Goal: Information Seeking & Learning: Learn about a topic

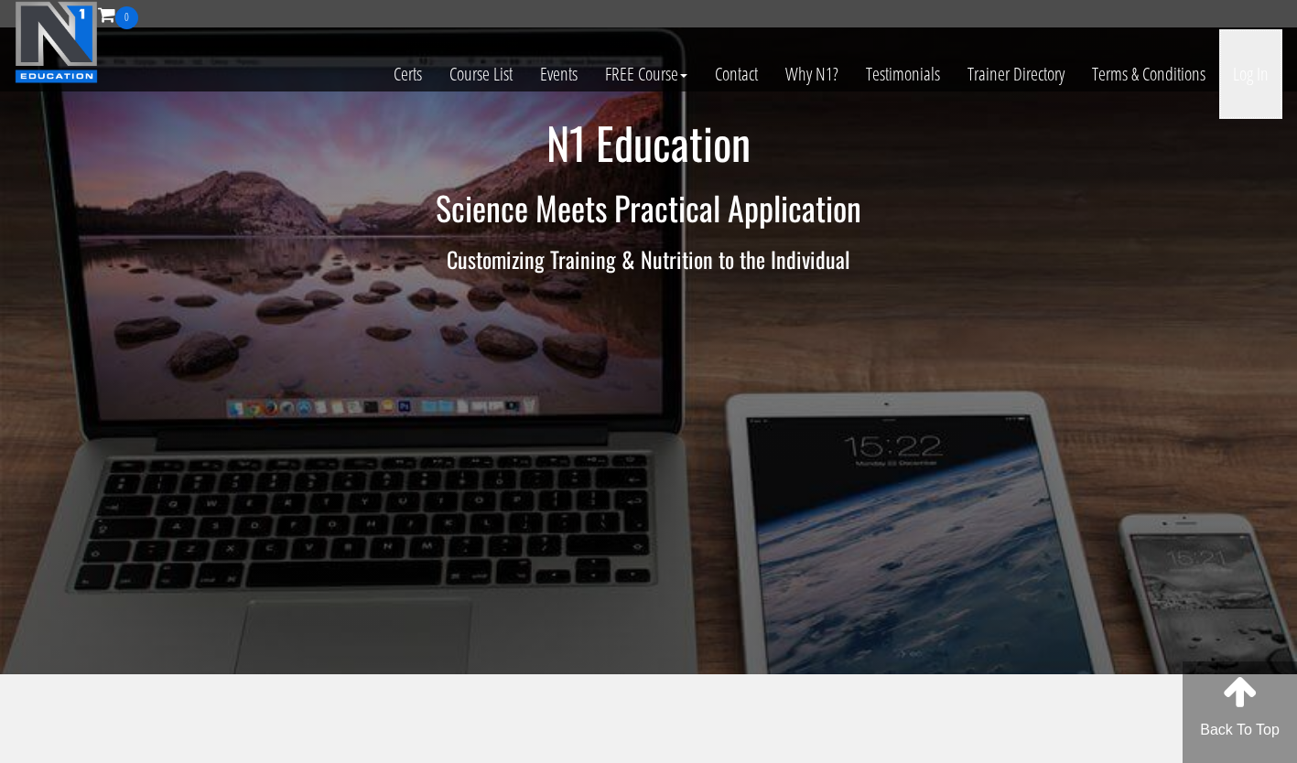
click at [1246, 71] on link "Log In" at bounding box center [1250, 74] width 63 height 90
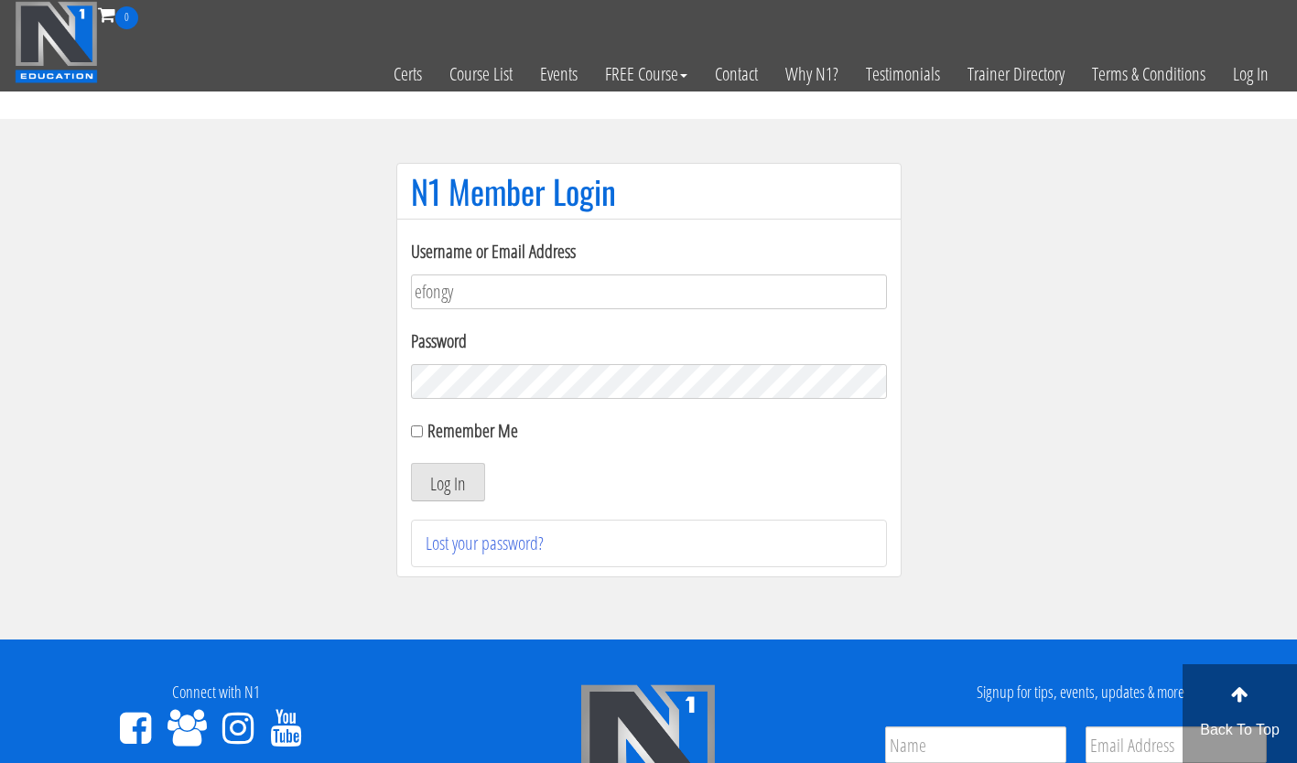
type input "[EMAIL_ADDRESS][DOMAIN_NAME]"
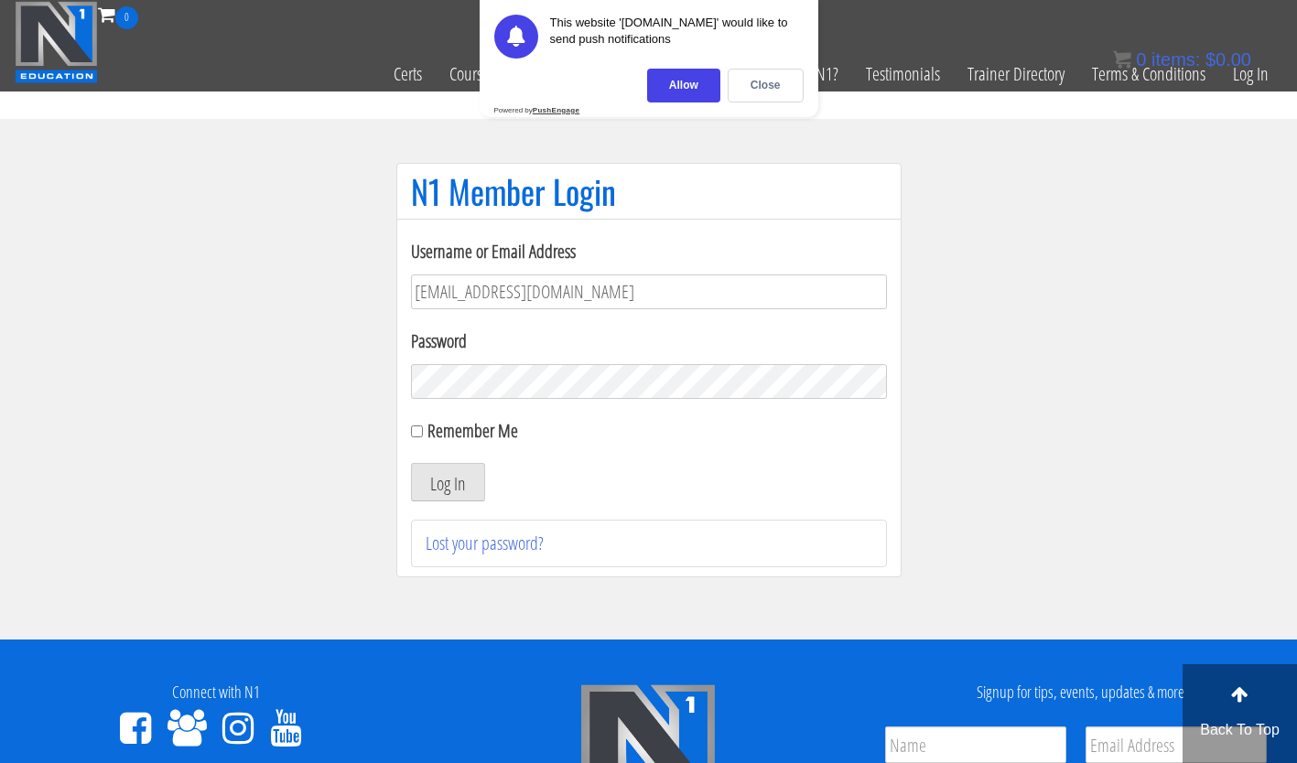
click at [411, 463] on button "Log In" at bounding box center [448, 482] width 74 height 38
click at [763, 80] on div "Close" at bounding box center [766, 86] width 76 height 34
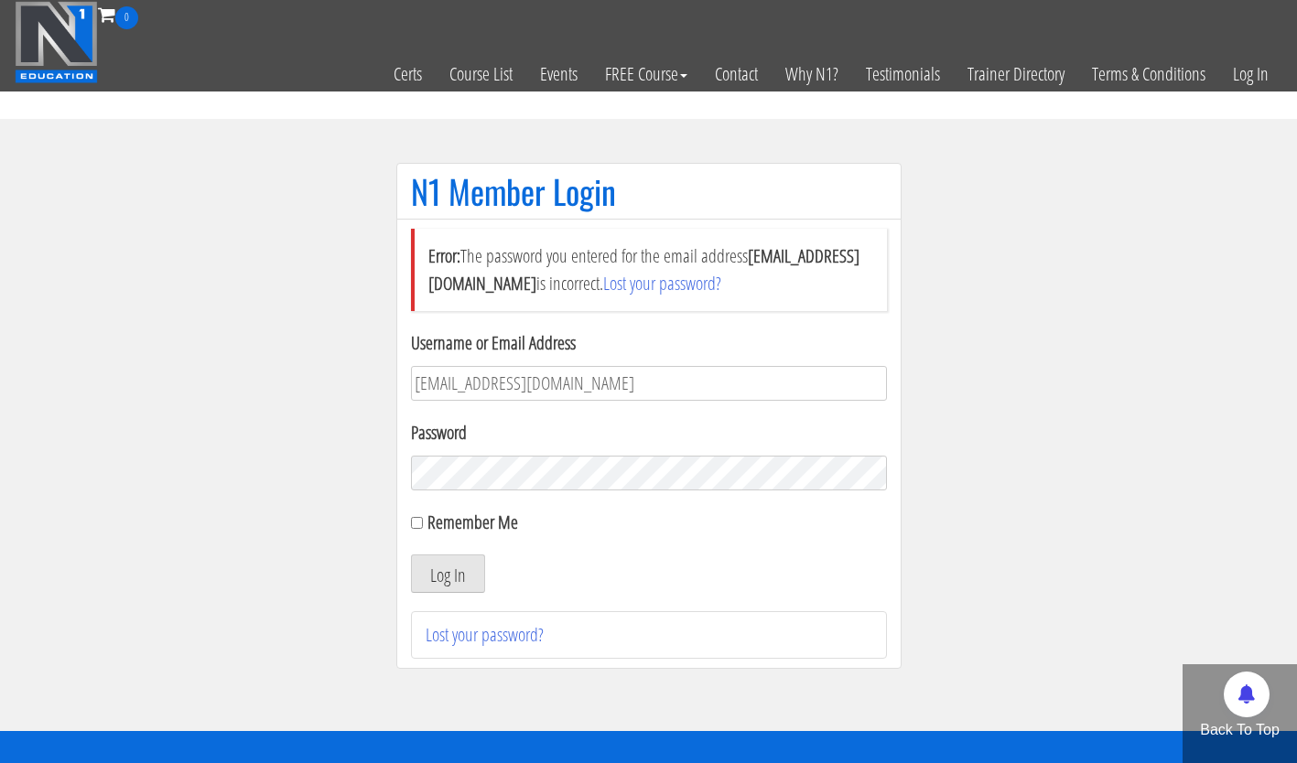
click at [411, 555] on button "Log In" at bounding box center [448, 574] width 74 height 38
click at [413, 522] on input "Remember Me" at bounding box center [417, 523] width 12 height 12
click at [438, 568] on button "Log In" at bounding box center [448, 574] width 74 height 38
click at [492, 512] on label "Remember Me" at bounding box center [473, 522] width 91 height 25
click at [423, 517] on input "Remember Me" at bounding box center [417, 523] width 12 height 12
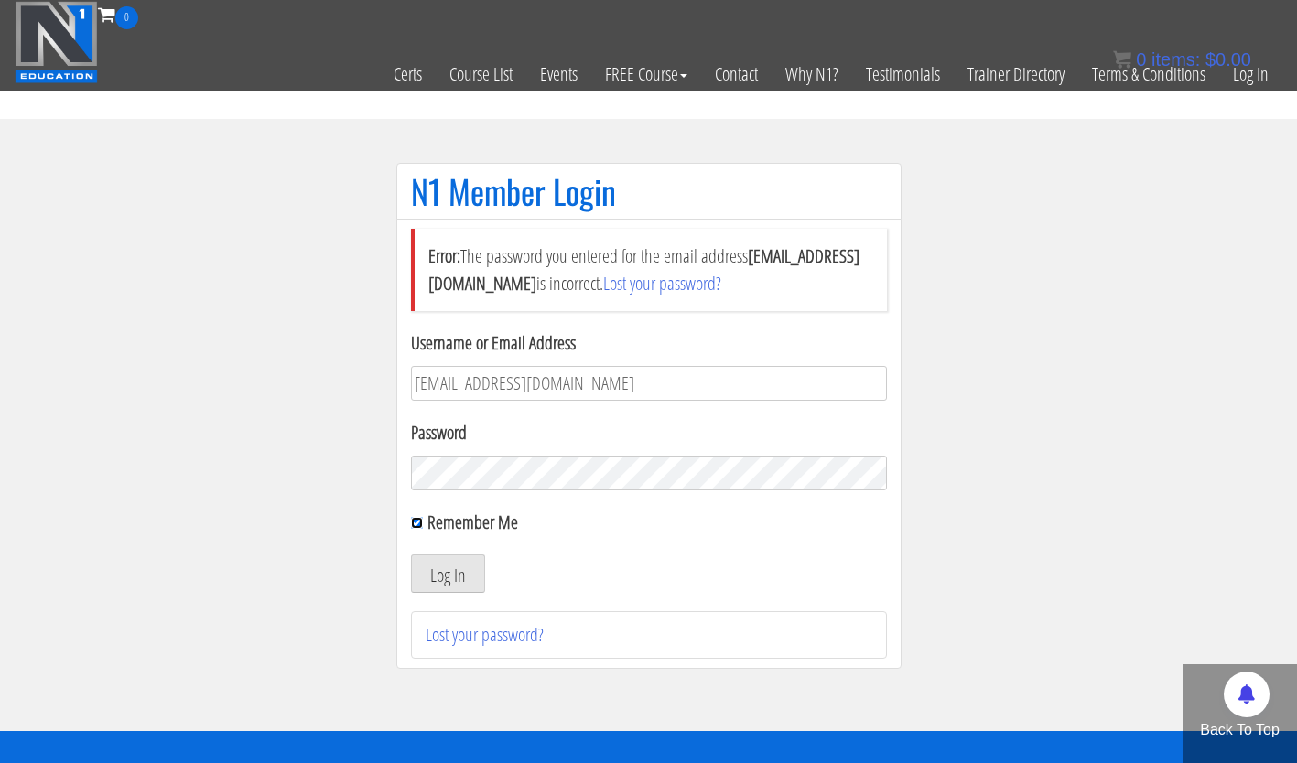
checkbox input "false"
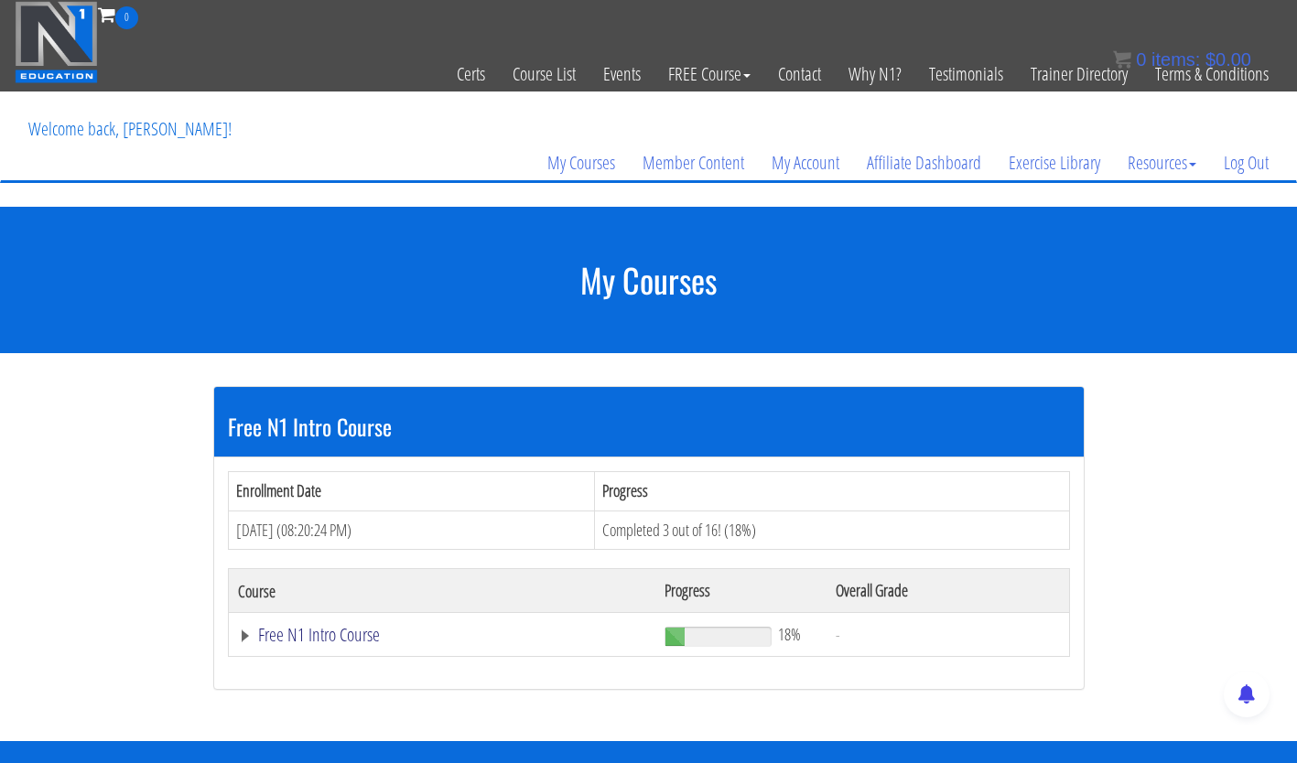
click at [337, 632] on link "Free N1 Intro Course" at bounding box center [442, 635] width 409 height 18
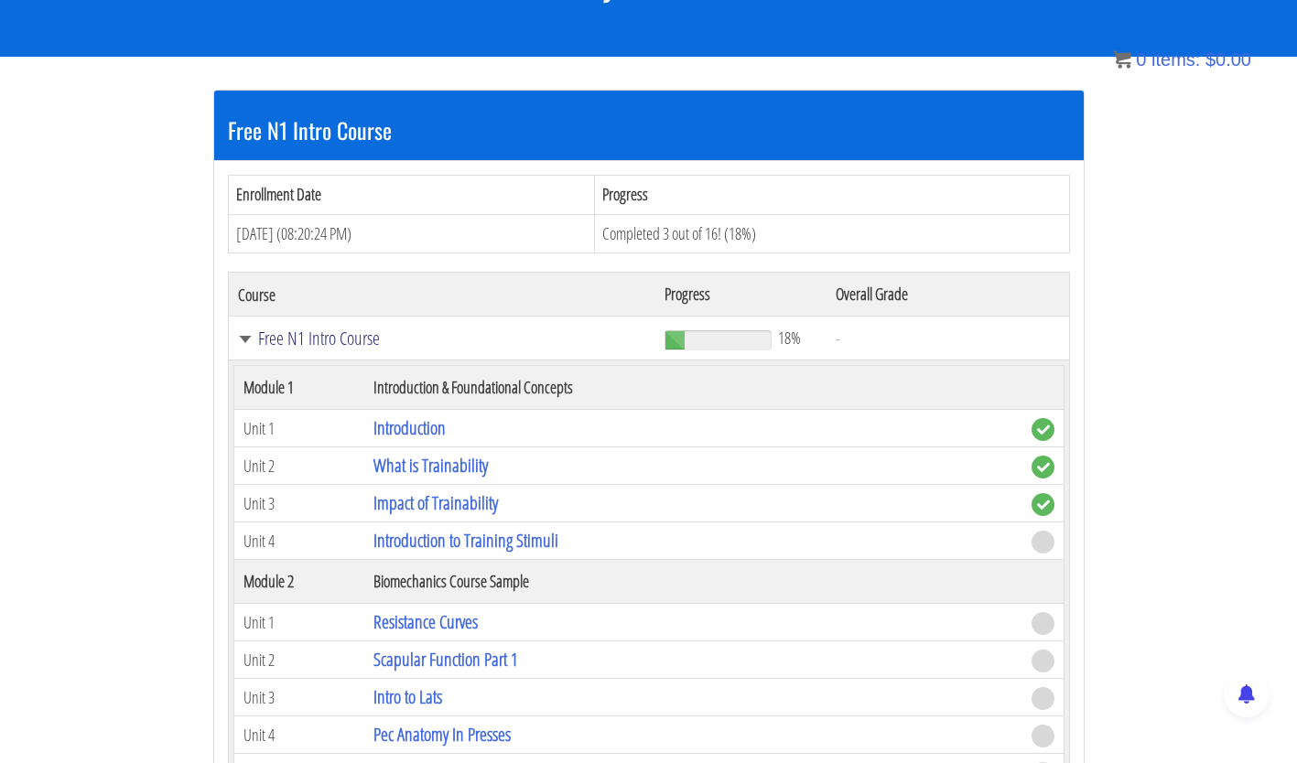
scroll to position [302, 0]
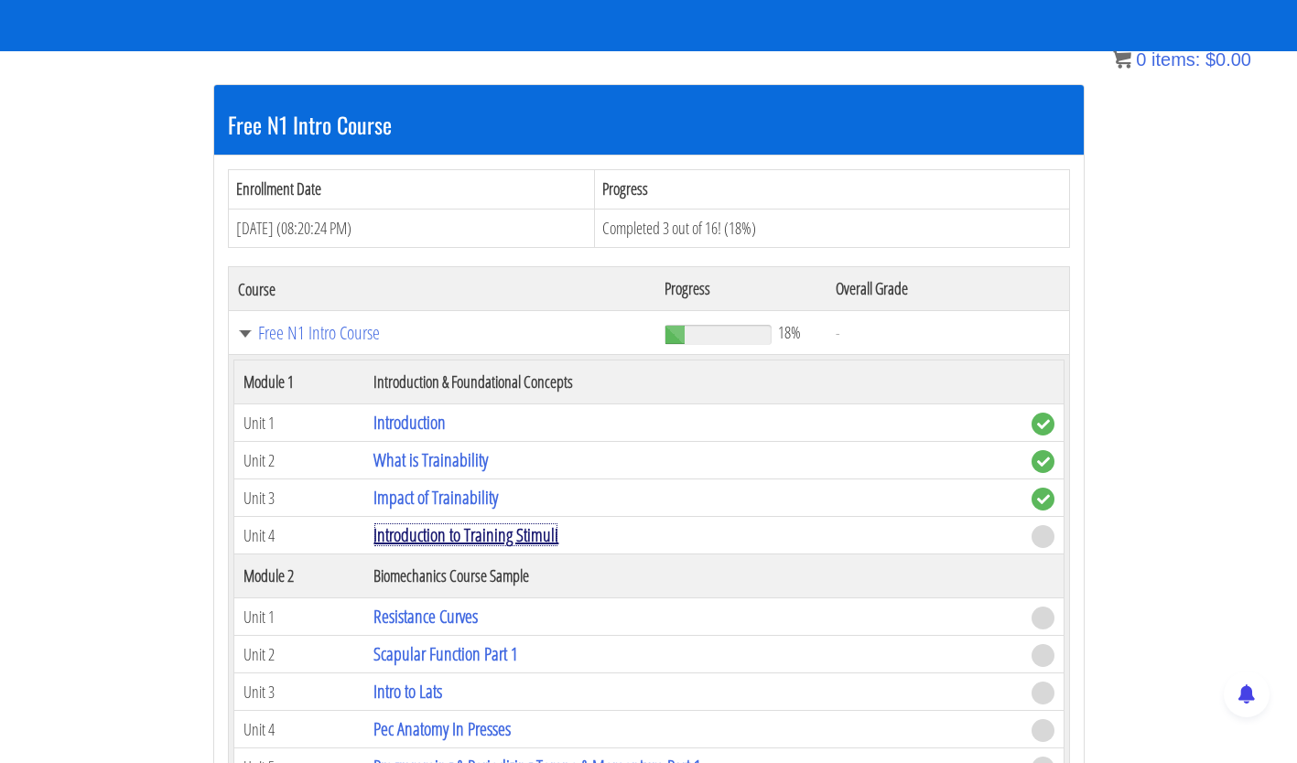
click at [444, 533] on link "Introduction to Training Stimuli" at bounding box center [465, 535] width 185 height 25
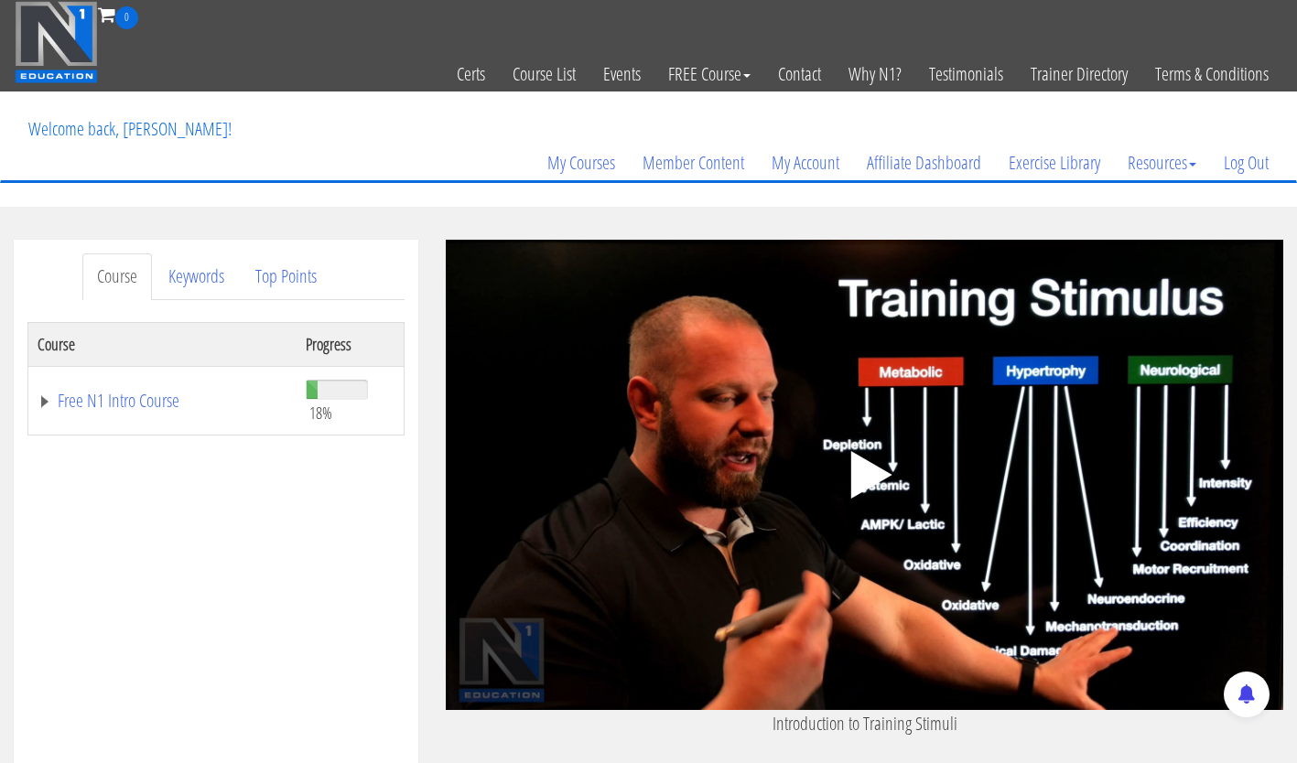
click at [871, 483] on polygon at bounding box center [870, 475] width 41 height 48
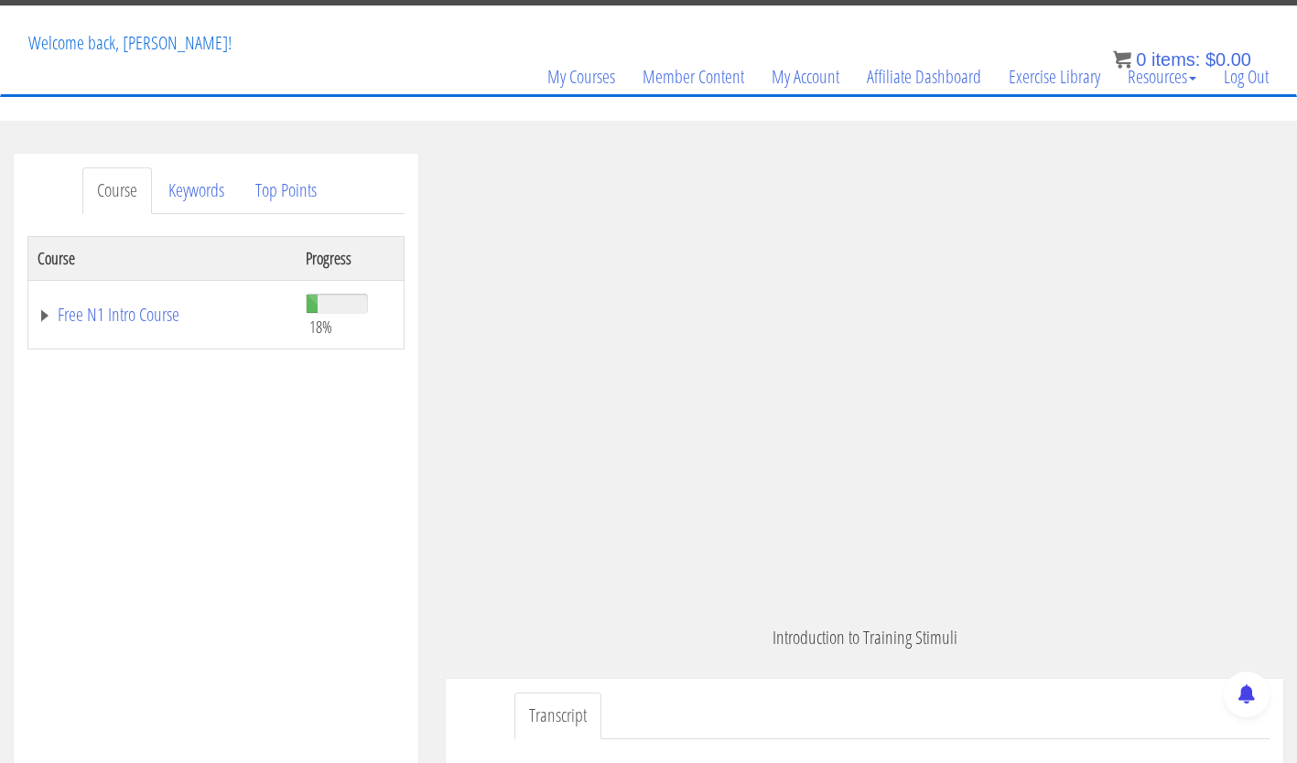
scroll to position [61, 0]
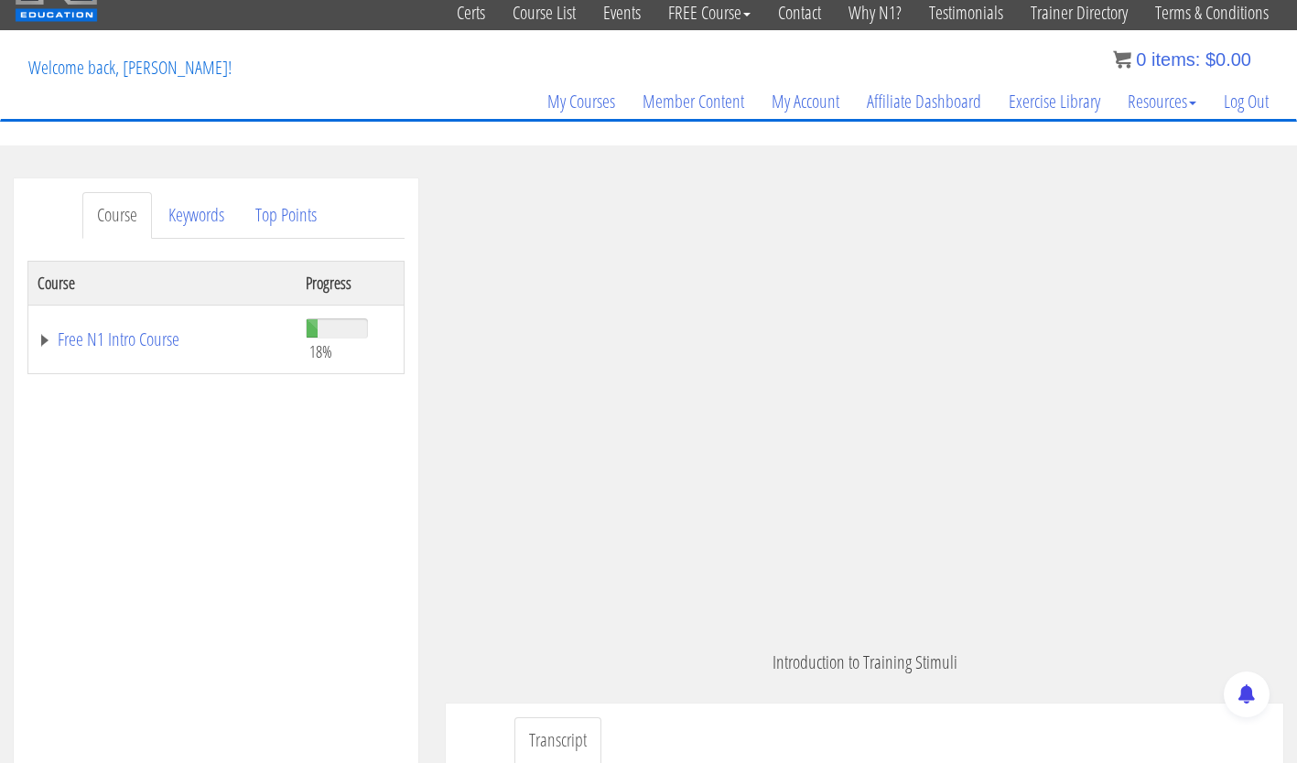
click at [692, 463] on div ".a{fill:#000;opacity:0.65;}.b{fill:#fff;opacity:1.0;} .fp-color-play{opacity:0.…" at bounding box center [865, 414] width 838 height 471
click at [669, 76] on link "Member Content" at bounding box center [693, 102] width 129 height 88
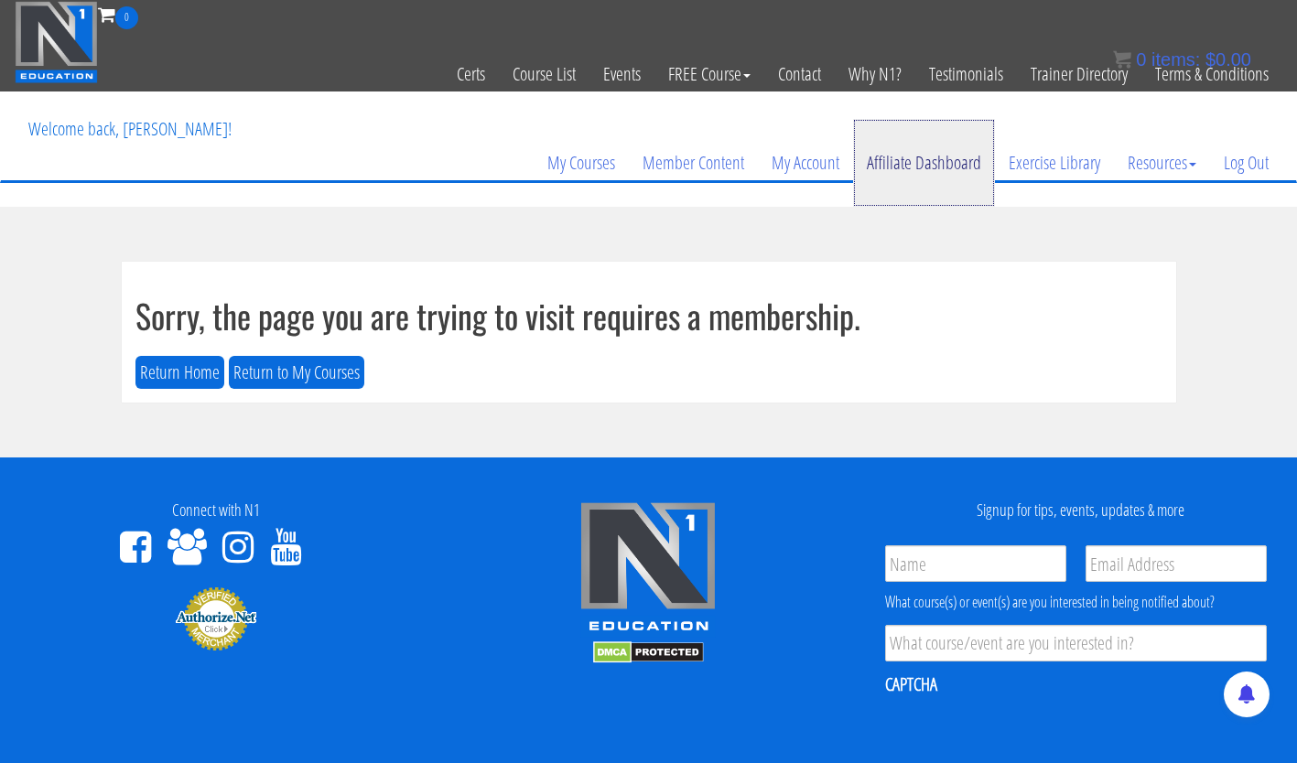
click at [913, 160] on link "Affiliate Dashboard" at bounding box center [924, 163] width 142 height 88
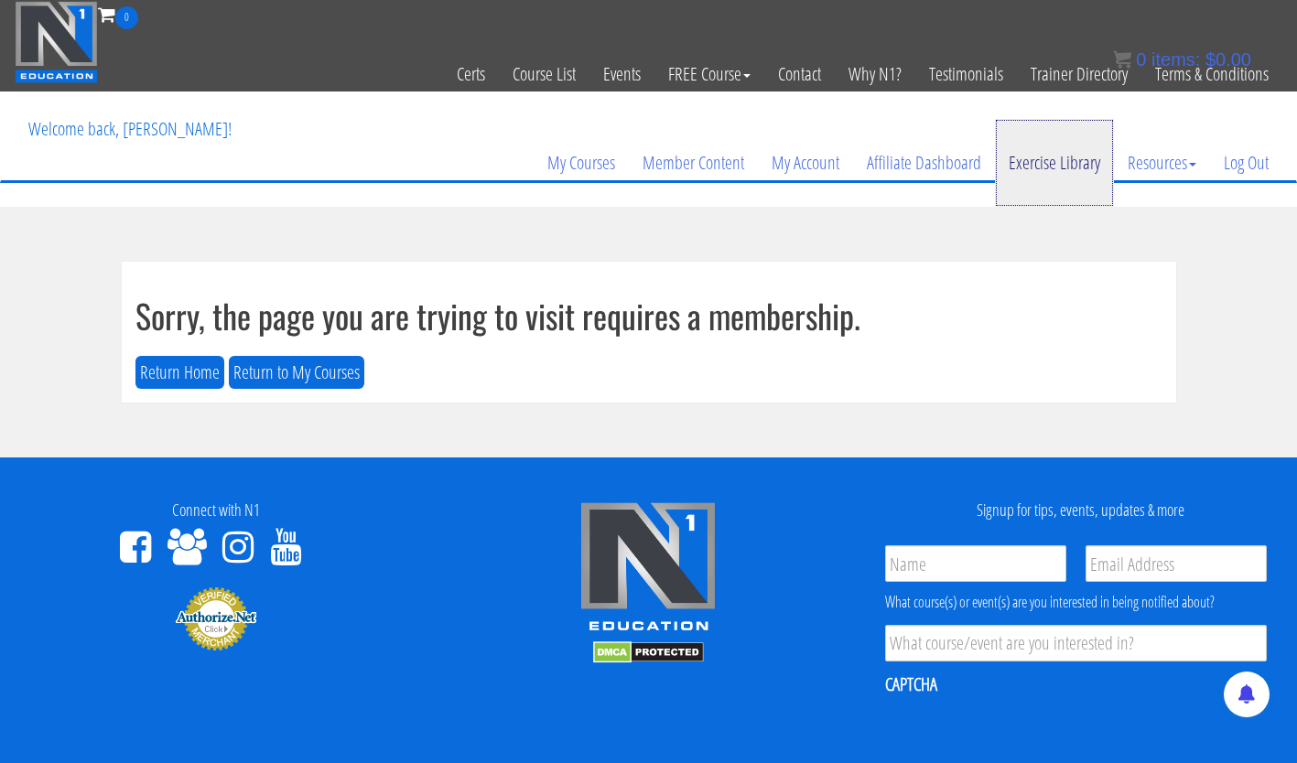
click at [1045, 169] on link "Exercise Library" at bounding box center [1054, 163] width 119 height 88
